Goal: Information Seeking & Learning: Learn about a topic

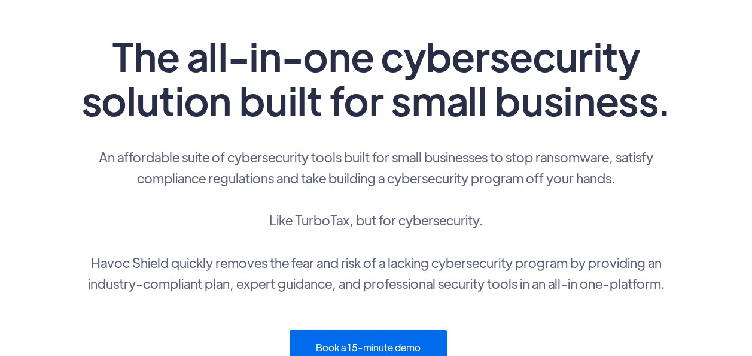
scroll to position [180, 0]
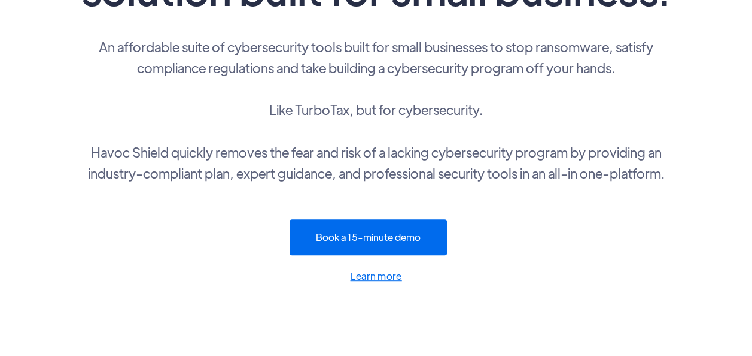
click at [408, 138] on p "An affordable suite of cybersecurity tools built for small businesses to stop r…" at bounding box center [376, 109] width 599 height 147
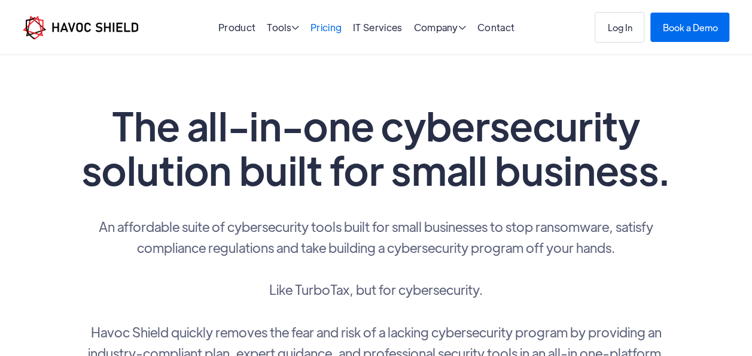
click at [326, 25] on link "Pricing" at bounding box center [326, 27] width 31 height 13
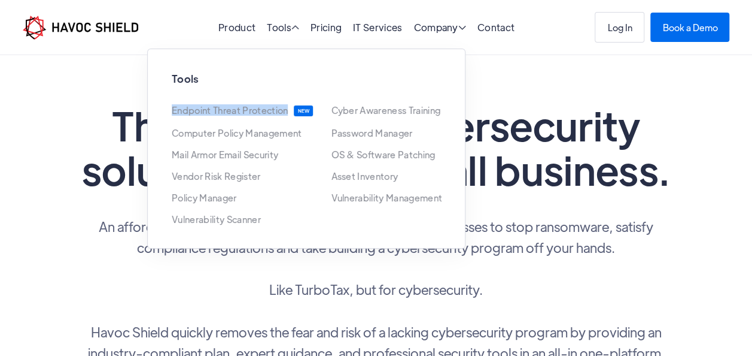
drag, startPoint x: 162, startPoint y: 104, endPoint x: 284, endPoint y: 103, distance: 122.1
click at [284, 103] on div "Tools Endpoint Threat Protection NEW Cyber Awareness Training NEW Computer Poli…" at bounding box center [306, 148] width 318 height 200
copy link "Endpoint Threat Protection"
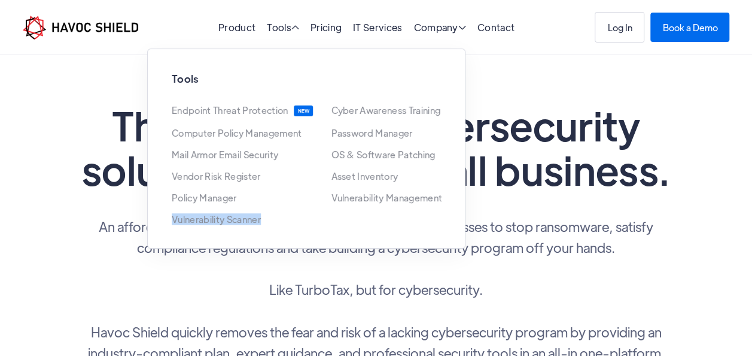
drag, startPoint x: 151, startPoint y: 211, endPoint x: 259, endPoint y: 224, distance: 108.5
click at [259, 224] on div "Tools Endpoint Threat Protection NEW Cyber Awareness Training NEW Computer Poli…" at bounding box center [306, 148] width 318 height 200
copy link "Vulnerability Scanner"
drag, startPoint x: 319, startPoint y: 138, endPoint x: 411, endPoint y: 137, distance: 91.6
click at [411, 137] on div "Endpoint Threat Protection NEW Cyber Awareness Training NEW Computer Policy Man…" at bounding box center [306, 164] width 269 height 119
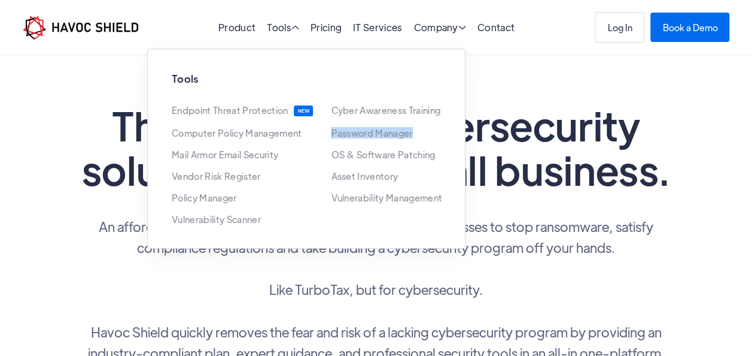
copy link "Password Manager"
drag, startPoint x: 310, startPoint y: 195, endPoint x: 445, endPoint y: 198, distance: 134.7
click at [445, 198] on div "Tools Endpoint Threat Protection NEW Cyber Awareness Training NEW Computer Poli…" at bounding box center [306, 148] width 318 height 200
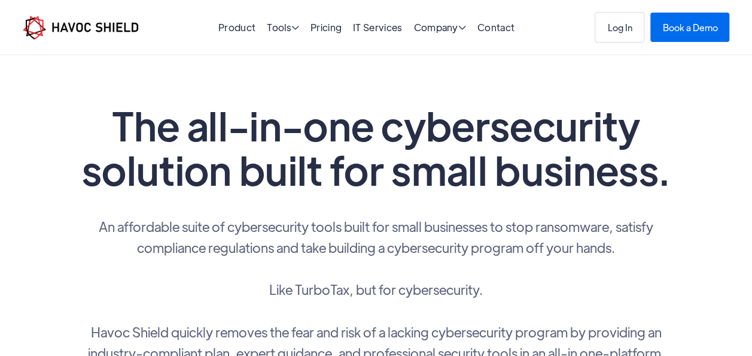
copy link "Vulnerability Management"
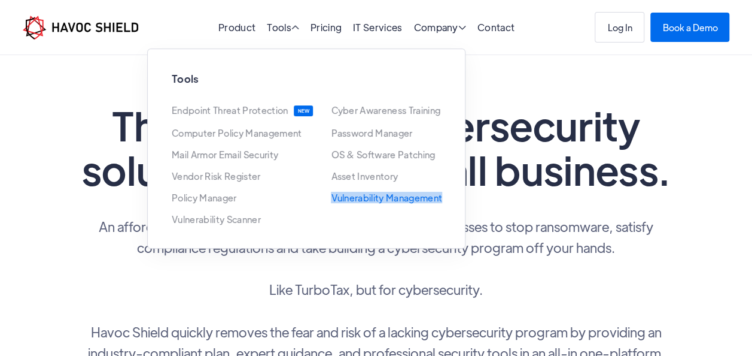
copy link "Vulnerability Management"
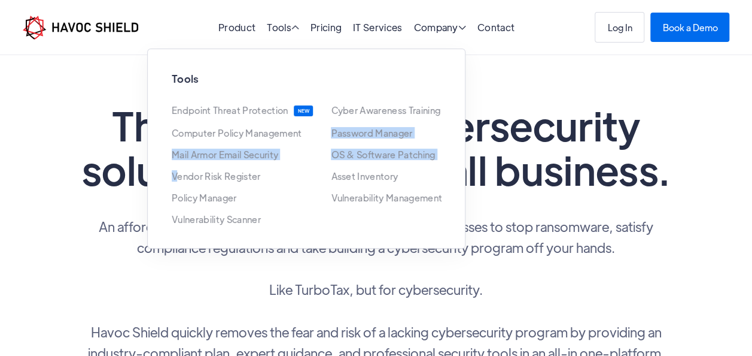
drag, startPoint x: 302, startPoint y: 155, endPoint x: 178, endPoint y: 166, distance: 124.4
click at [178, 166] on div "Endpoint Threat Protection NEW Cyber Awareness Training NEW Computer Policy Man…" at bounding box center [306, 164] width 269 height 119
drag, startPoint x: 178, startPoint y: 166, endPoint x: 158, endPoint y: 151, distance: 24.8
click at [158, 151] on div "Tools Endpoint Threat Protection NEW Cyber Awareness Training NEW Computer Poli…" at bounding box center [306, 148] width 318 height 200
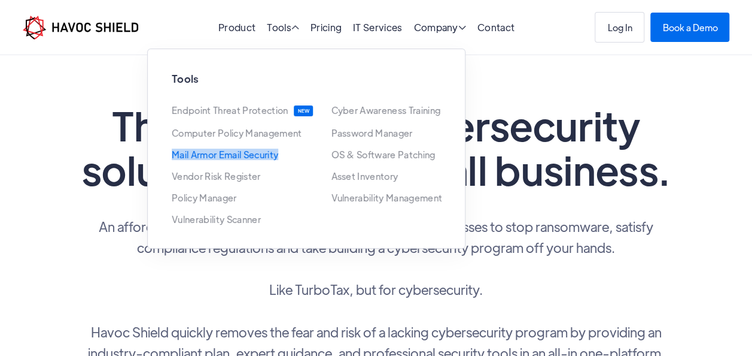
drag, startPoint x: 163, startPoint y: 156, endPoint x: 277, endPoint y: 156, distance: 114.3
click at [277, 156] on div "Tools Endpoint Threat Protection NEW Cyber Awareness Training NEW Computer Poli…" at bounding box center [306, 148] width 318 height 200
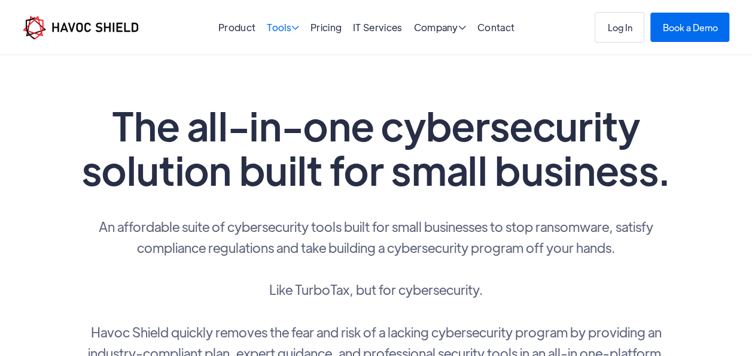
drag, startPoint x: 277, startPoint y: 156, endPoint x: 291, endPoint y: 26, distance: 131.2
click at [291, 26] on div "Tools " at bounding box center [283, 28] width 32 height 11
click at [292, 32] on span "" at bounding box center [295, 28] width 8 height 10
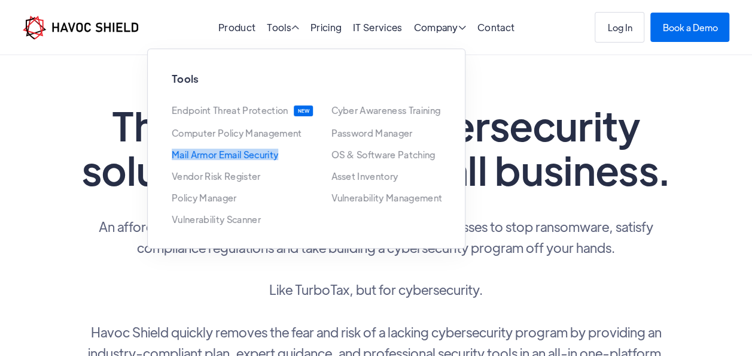
copy link "Mail Armor Email Security"
click at [320, 310] on p "An affordable suite of cybersecurity tools built for small businesses to stop r…" at bounding box center [376, 288] width 599 height 147
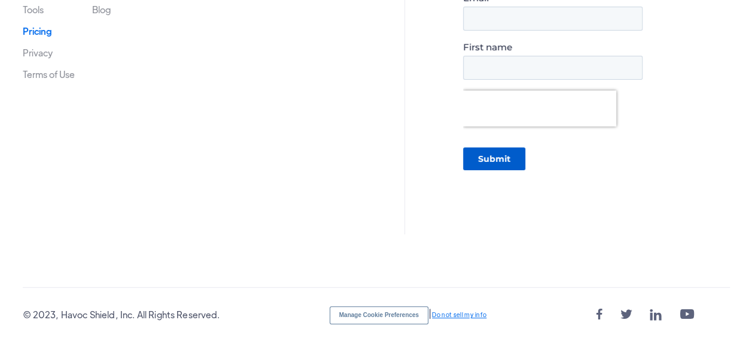
scroll to position [2131, 0]
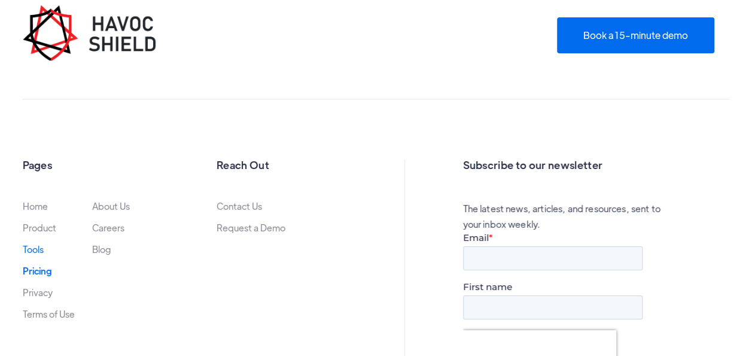
click at [32, 244] on link "Tools" at bounding box center [33, 249] width 21 height 10
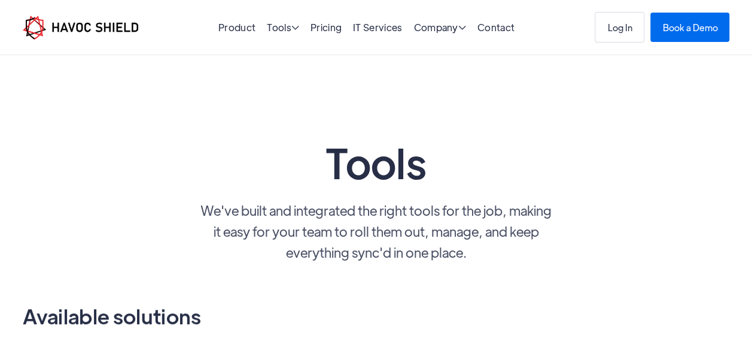
click at [349, 215] on p "We've built and integrated the right tools for the job, making it easy for your…" at bounding box center [376, 230] width 359 height 63
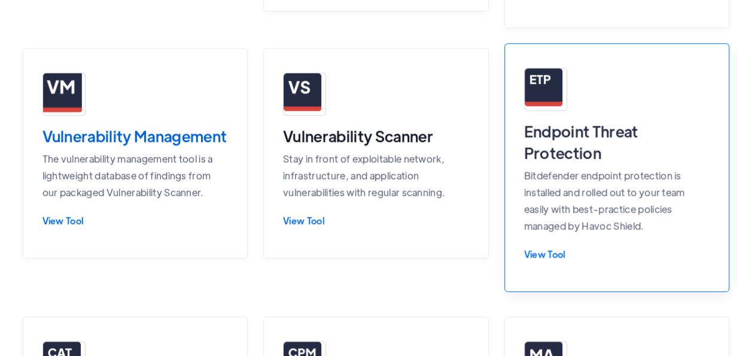
scroll to position [599, 0]
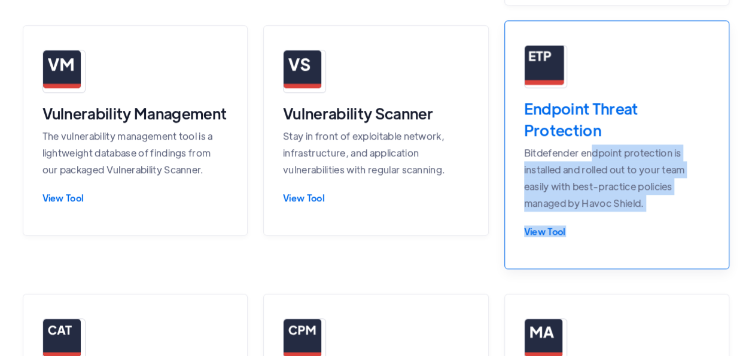
drag, startPoint x: 751, startPoint y: 133, endPoint x: 594, endPoint y: 140, distance: 157.5
click at [594, 140] on div "Tools We've built and integrated the right tools for the job, making it easy fo…" at bounding box center [376, 198] width 752 height 1483
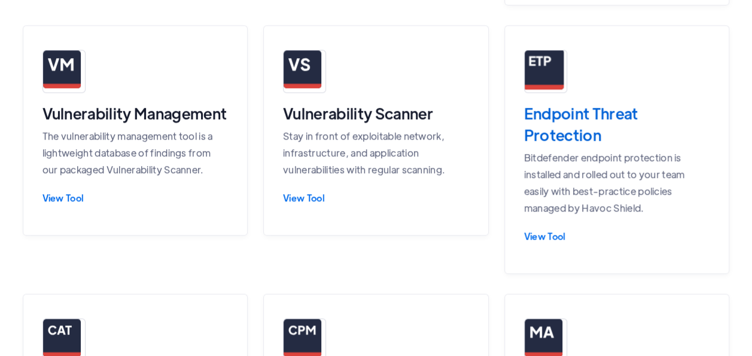
drag, startPoint x: 594, startPoint y: 140, endPoint x: 490, endPoint y: 108, distance: 108.5
click at [490, 108] on div "Vendor Risk Register Similar to the Asset Inventory, the Vendor Risk Register t…" at bounding box center [376, 308] width 707 height 1093
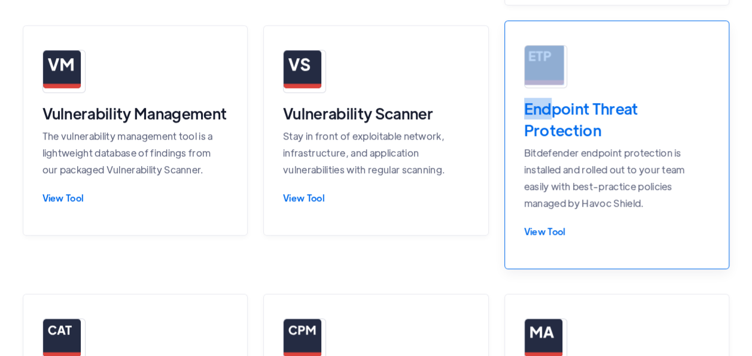
drag, startPoint x: 497, startPoint y: 103, endPoint x: 554, endPoint y: 111, distance: 57.5
click at [554, 111] on div "Vendor Risk Register Similar to the Asset Inventory, the Vendor Risk Register t…" at bounding box center [376, 308] width 707 height 1093
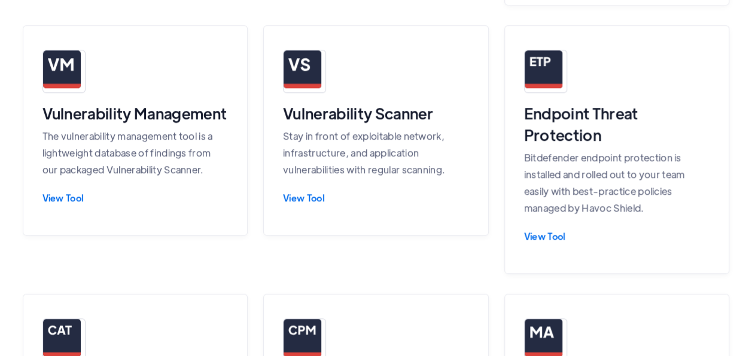
click at [497, 126] on div "Vendor Risk Register Similar to the Asset Inventory, the Vendor Risk Register t…" at bounding box center [376, 308] width 707 height 1093
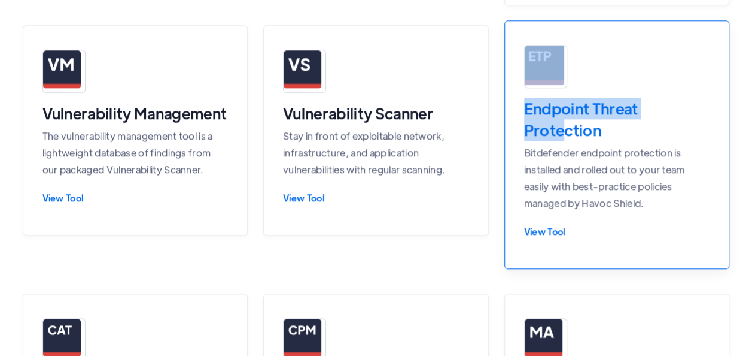
drag, startPoint x: 502, startPoint y: 107, endPoint x: 562, endPoint y: 118, distance: 60.9
click at [562, 118] on div "Vendor Risk Register Similar to the Asset Inventory, the Vendor Risk Register t…" at bounding box center [376, 308] width 707 height 1093
